Goal: Check status

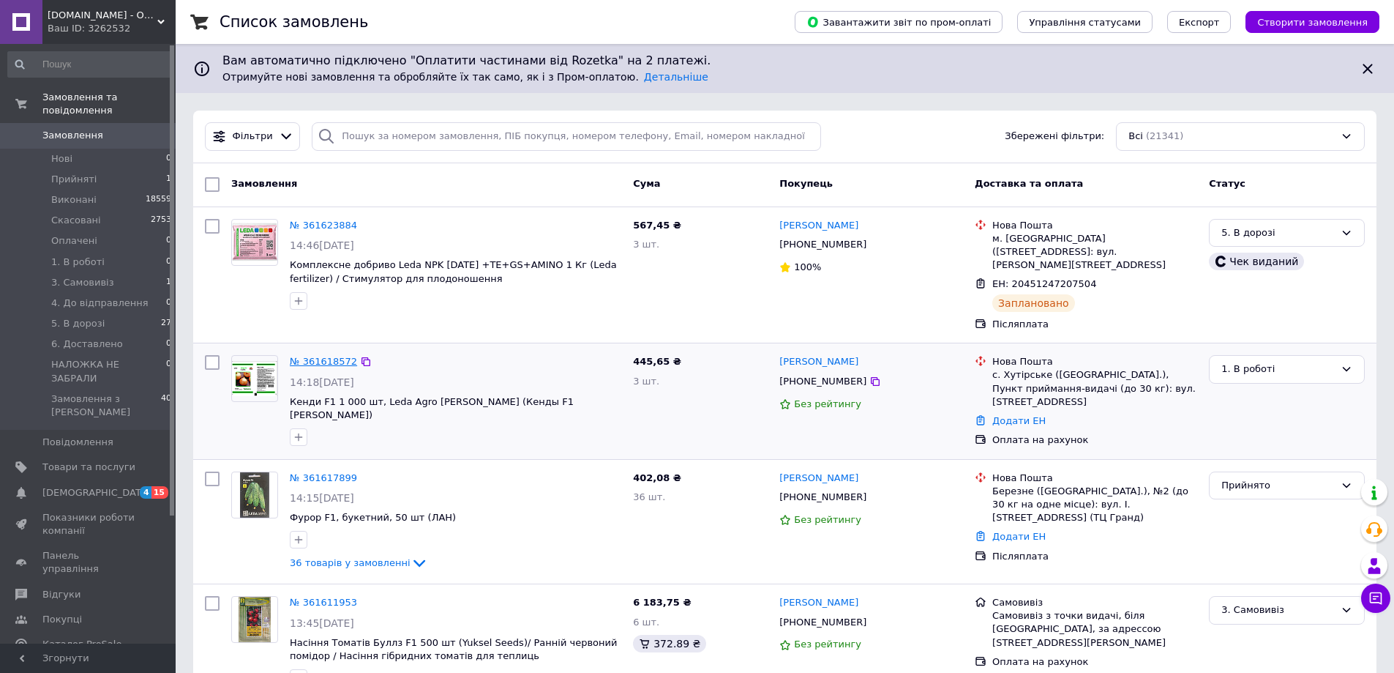
click at [329, 356] on link "№ 361618572" at bounding box center [323, 361] width 67 height 11
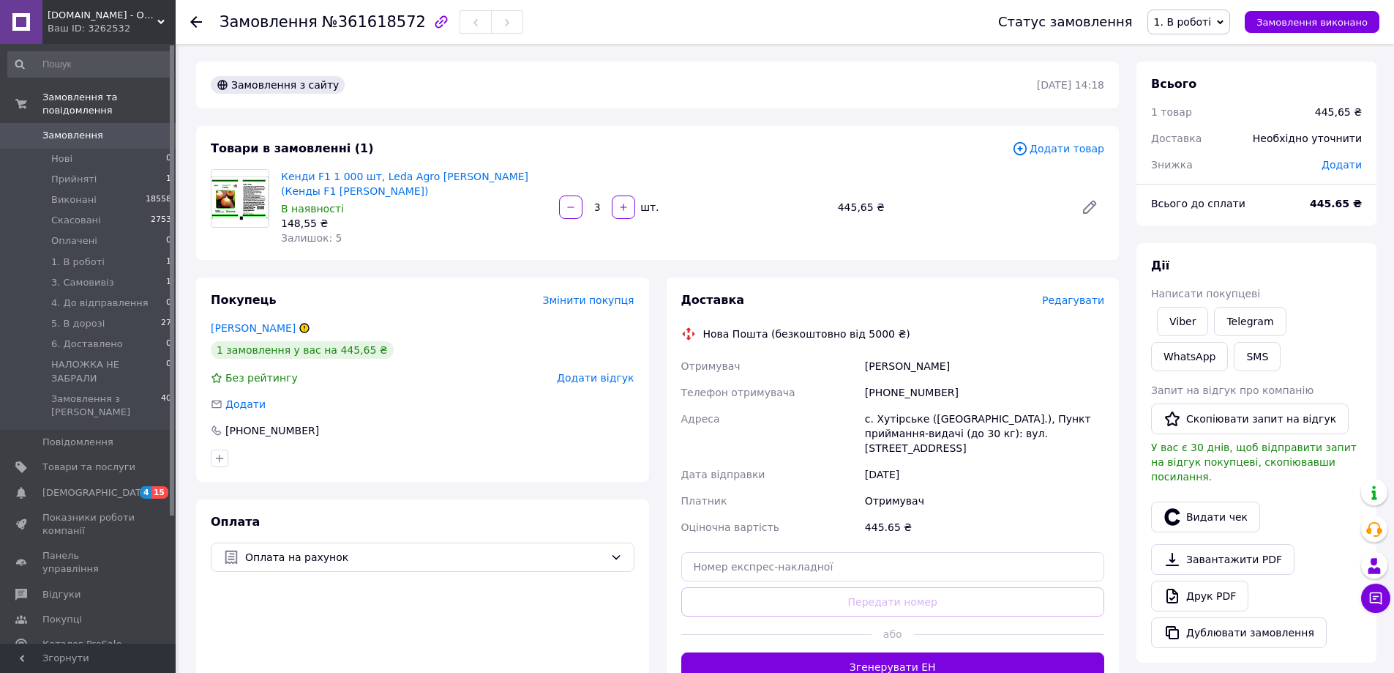
click at [225, 194] on img at bounding box center [240, 198] width 57 height 44
click at [315, 178] on link "Кенди F1 1 000 шт, Leda Agro [PERSON_NAME] (Кенды F1 [PERSON_NAME])" at bounding box center [404, 184] width 247 height 26
click at [195, 19] on use at bounding box center [196, 22] width 12 height 12
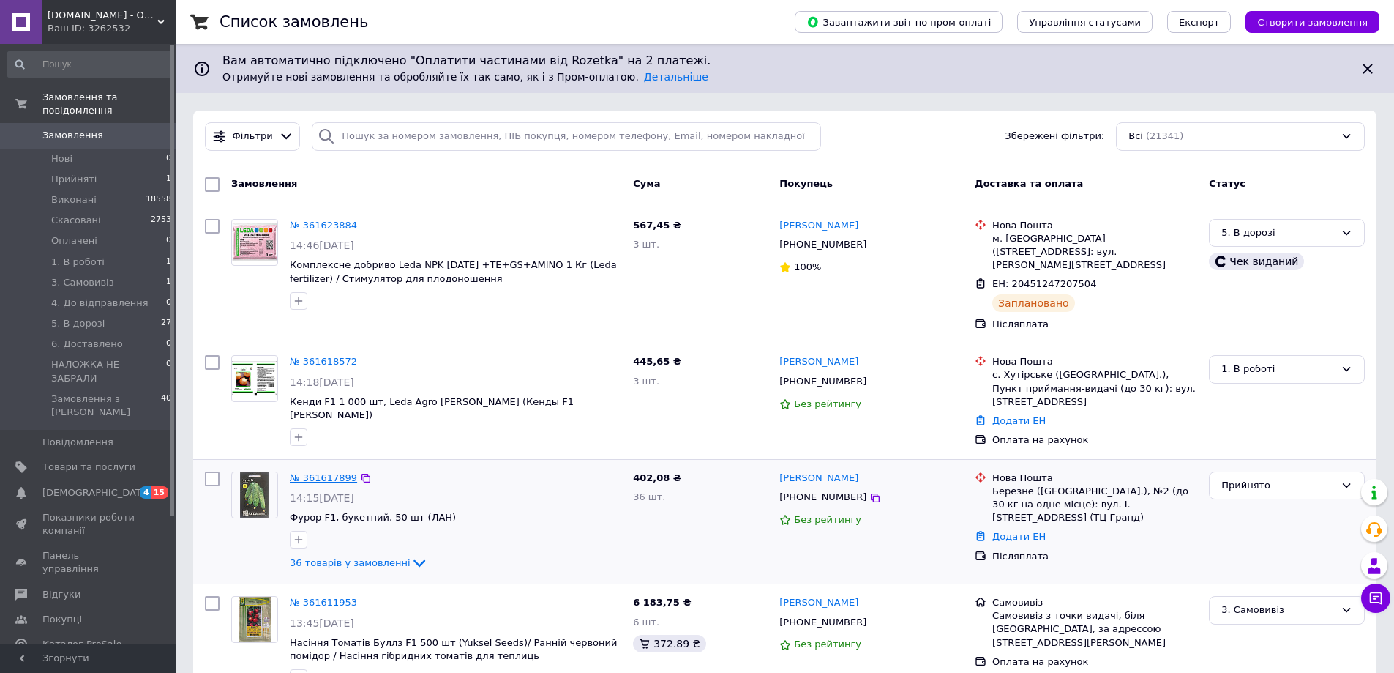
click at [325, 472] on link "№ 361617899" at bounding box center [323, 477] width 67 height 11
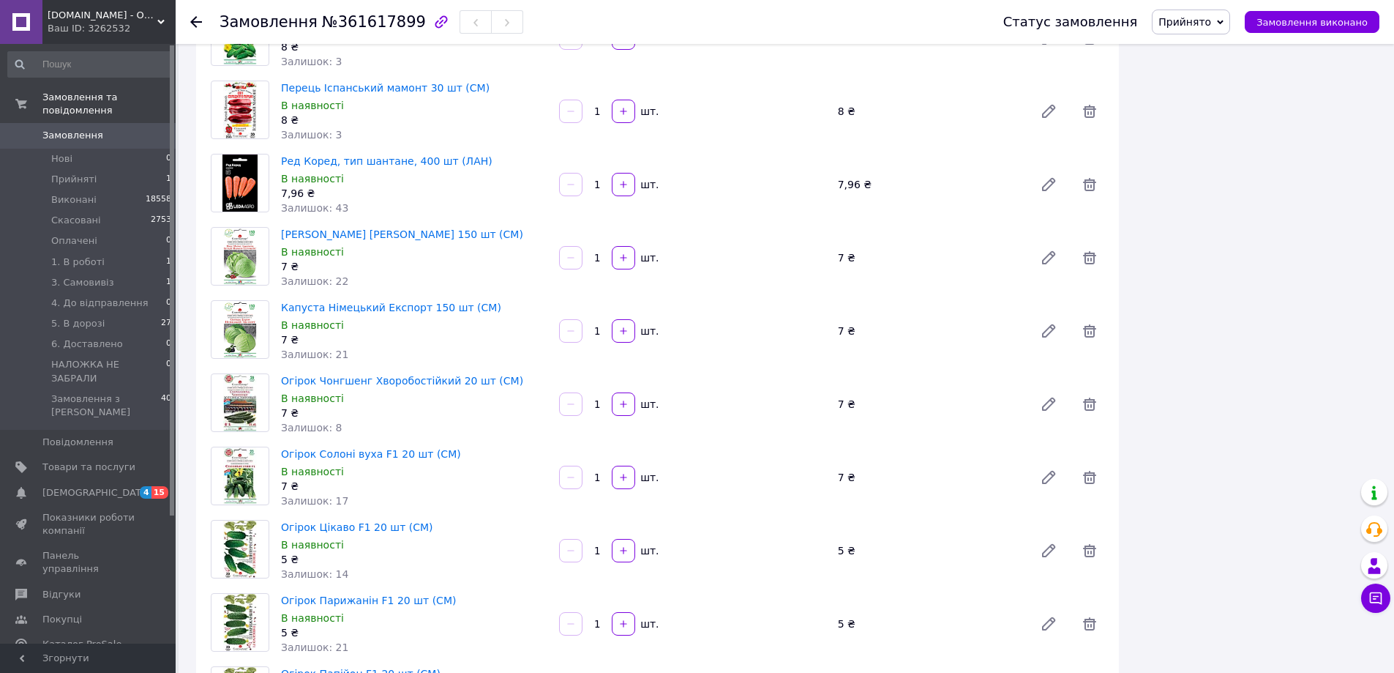
scroll to position [2050, 0]
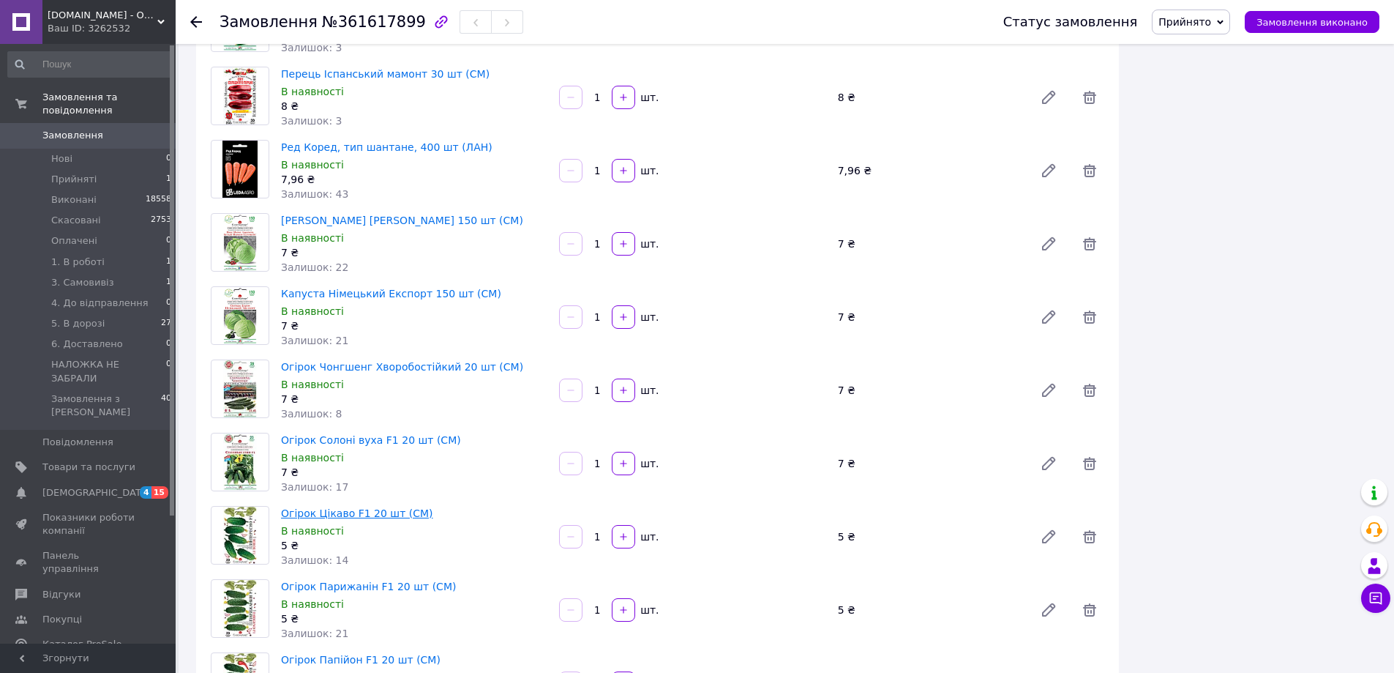
click at [333, 507] on link "Огірок Цікаво F1 20 шт (СМ)" at bounding box center [357, 513] width 152 height 12
click at [190, 27] on div "Замовлення №361617899 Статус замовлення Прийнято Виконано Скасовано Оплачено 1.…" at bounding box center [785, 22] width 1219 height 44
click at [196, 18] on icon at bounding box center [196, 22] width 12 height 12
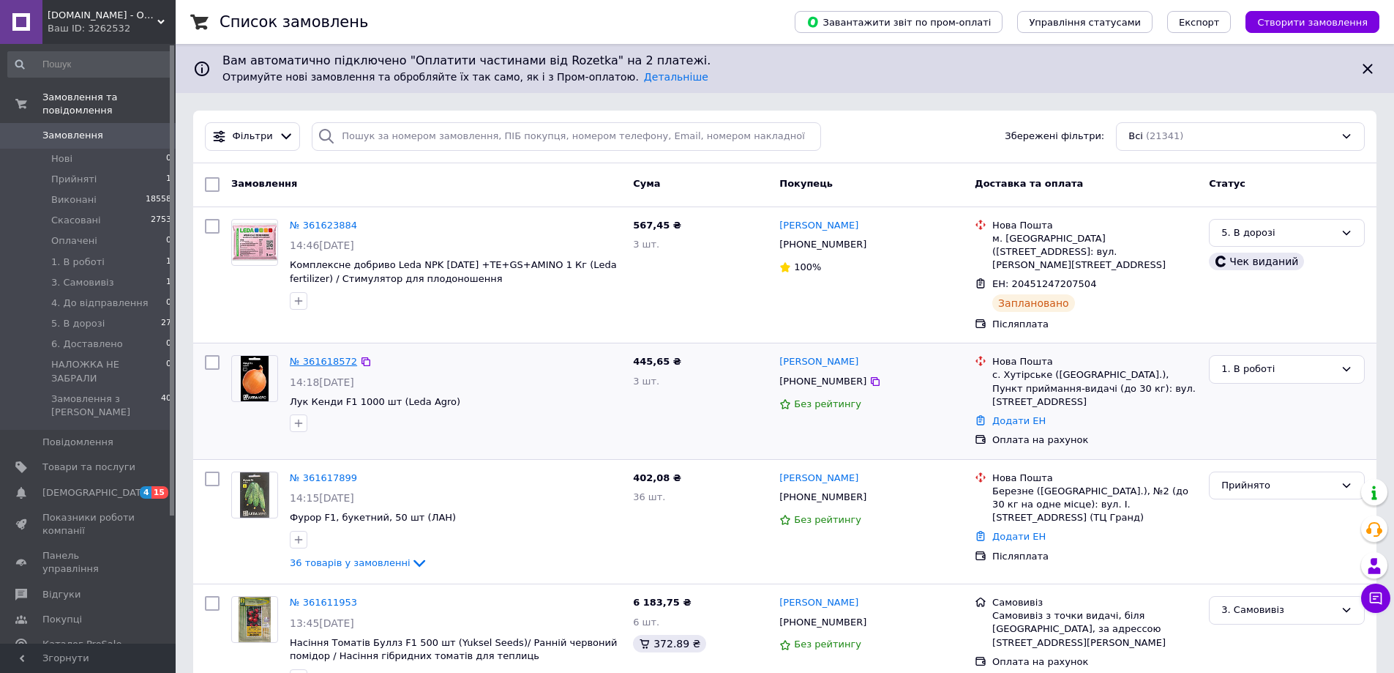
click at [302, 356] on link "№ 361618572" at bounding box center [323, 361] width 67 height 11
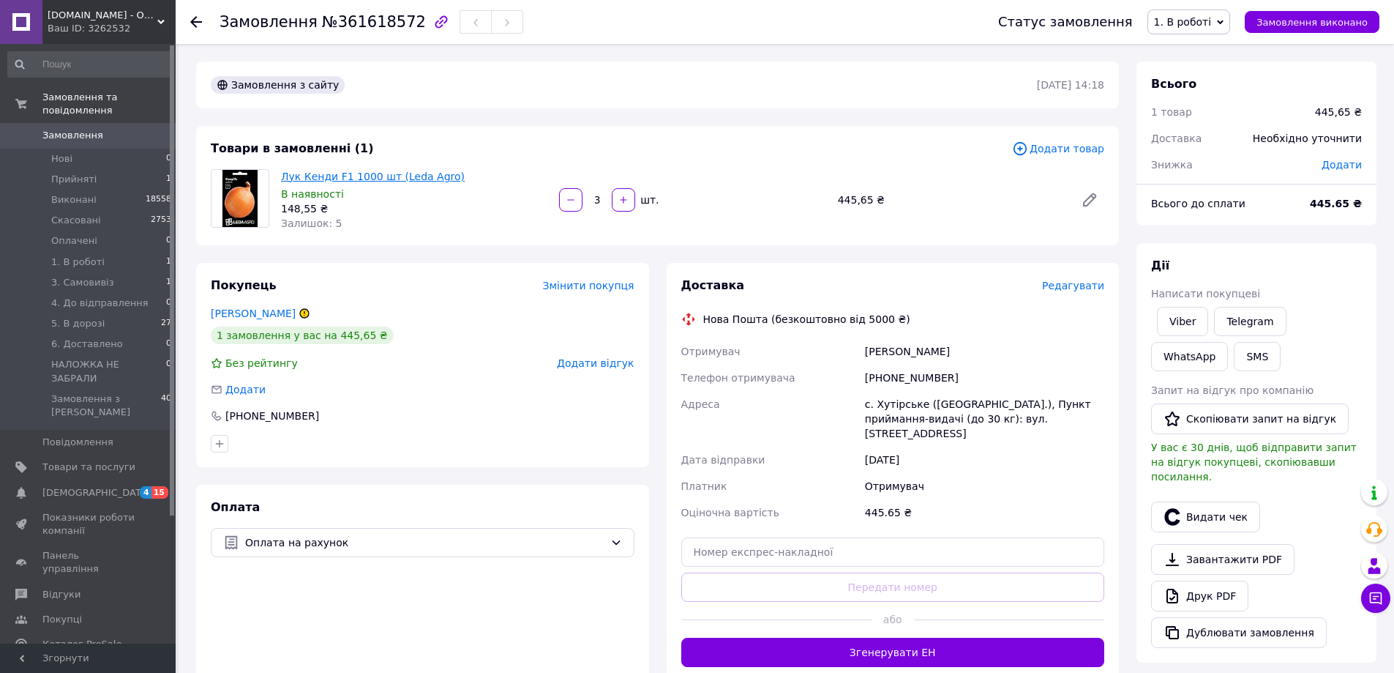
click at [347, 176] on link "Лук Кенди F1 1000 шт (Leda Agro)" at bounding box center [373, 177] width 184 height 12
click at [190, 21] on icon at bounding box center [196, 22] width 12 height 12
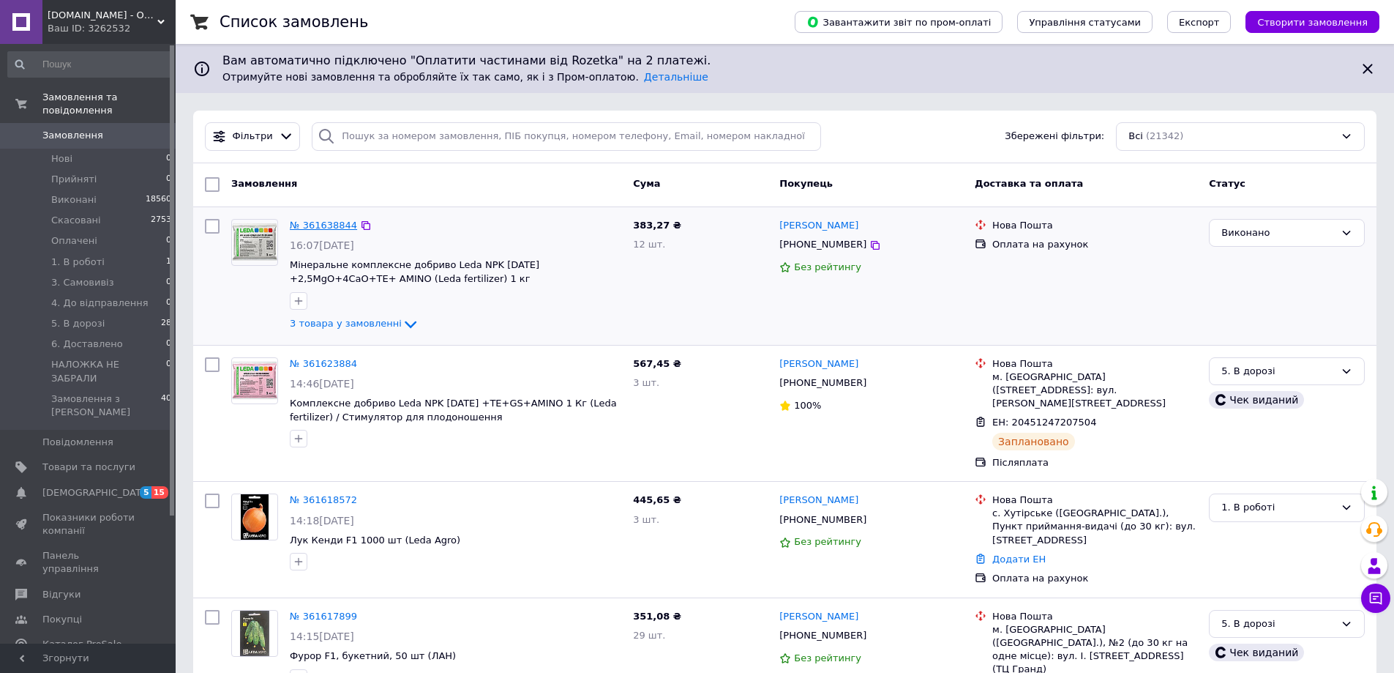
click at [326, 227] on link "№ 361638844" at bounding box center [323, 225] width 67 height 11
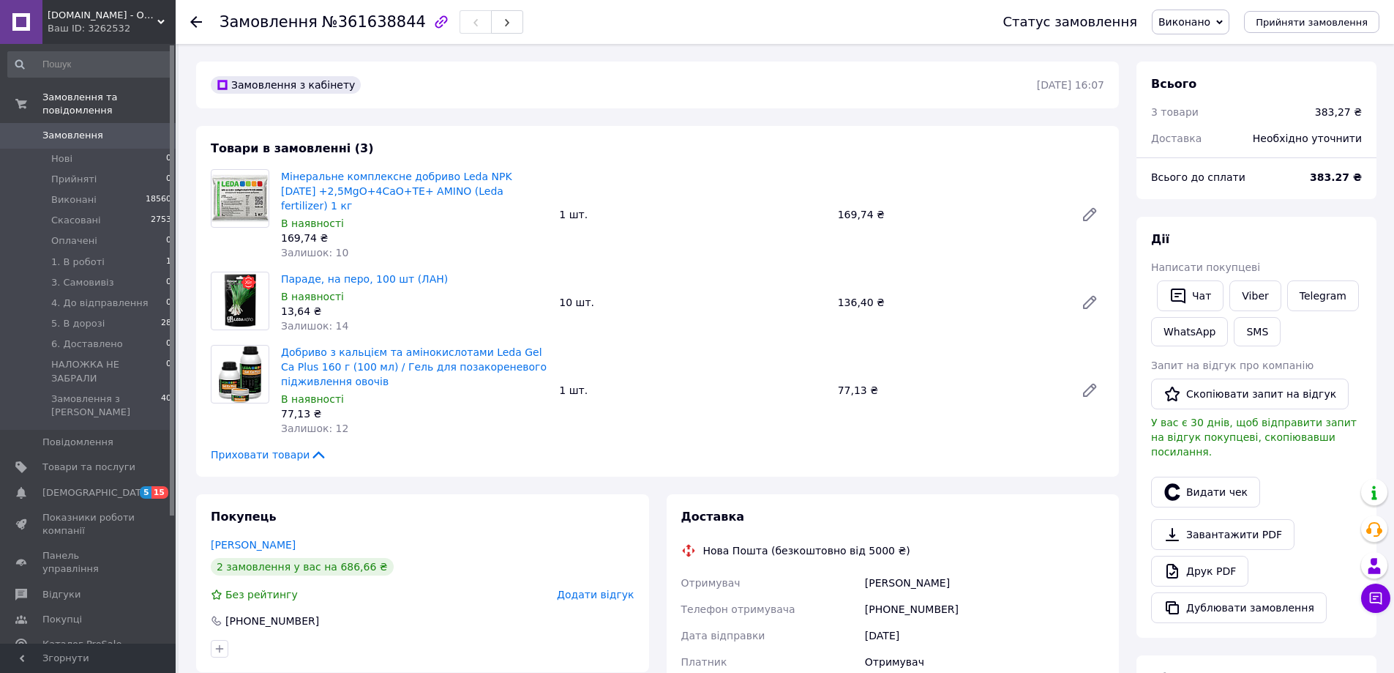
click at [192, 14] on div at bounding box center [204, 22] width 29 height 44
click at [190, 21] on icon at bounding box center [196, 22] width 12 height 12
